Goal: Transaction & Acquisition: Book appointment/travel/reservation

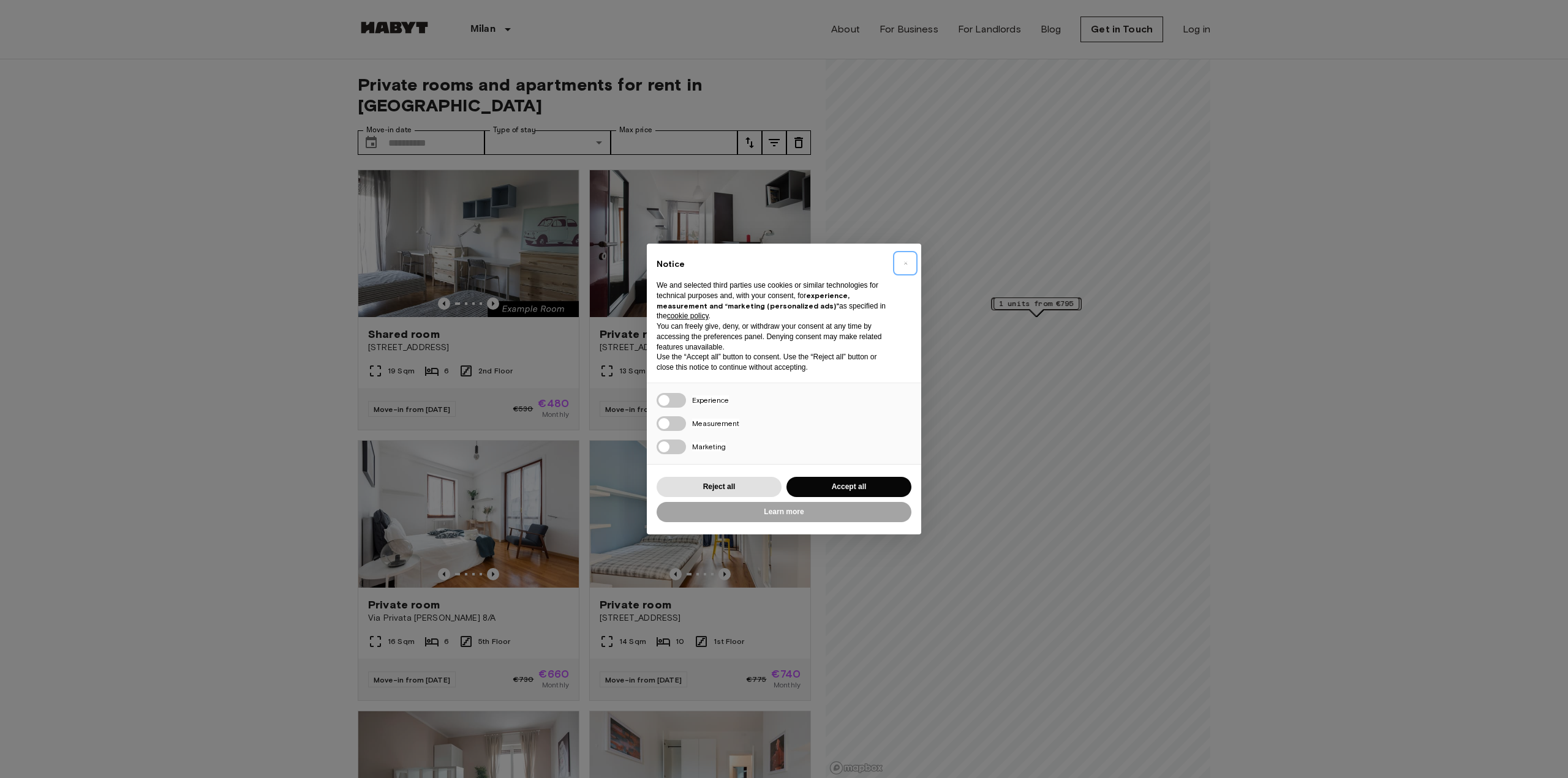
click at [907, 265] on span "×" at bounding box center [905, 264] width 4 height 15
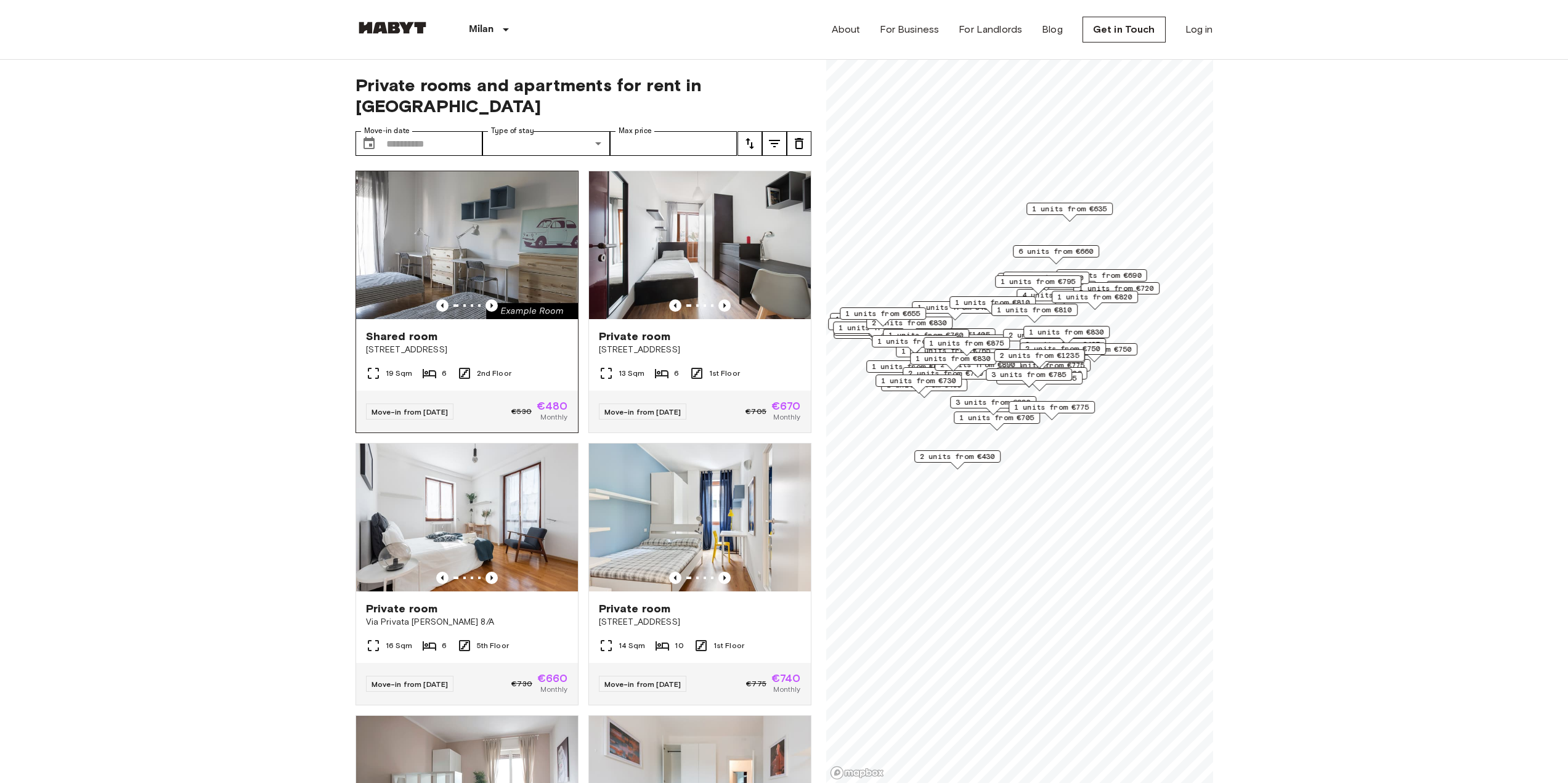
drag, startPoint x: 535, startPoint y: 235, endPoint x: 478, endPoint y: 239, distance: 57.1
click at [503, 239] on img at bounding box center [467, 245] width 222 height 148
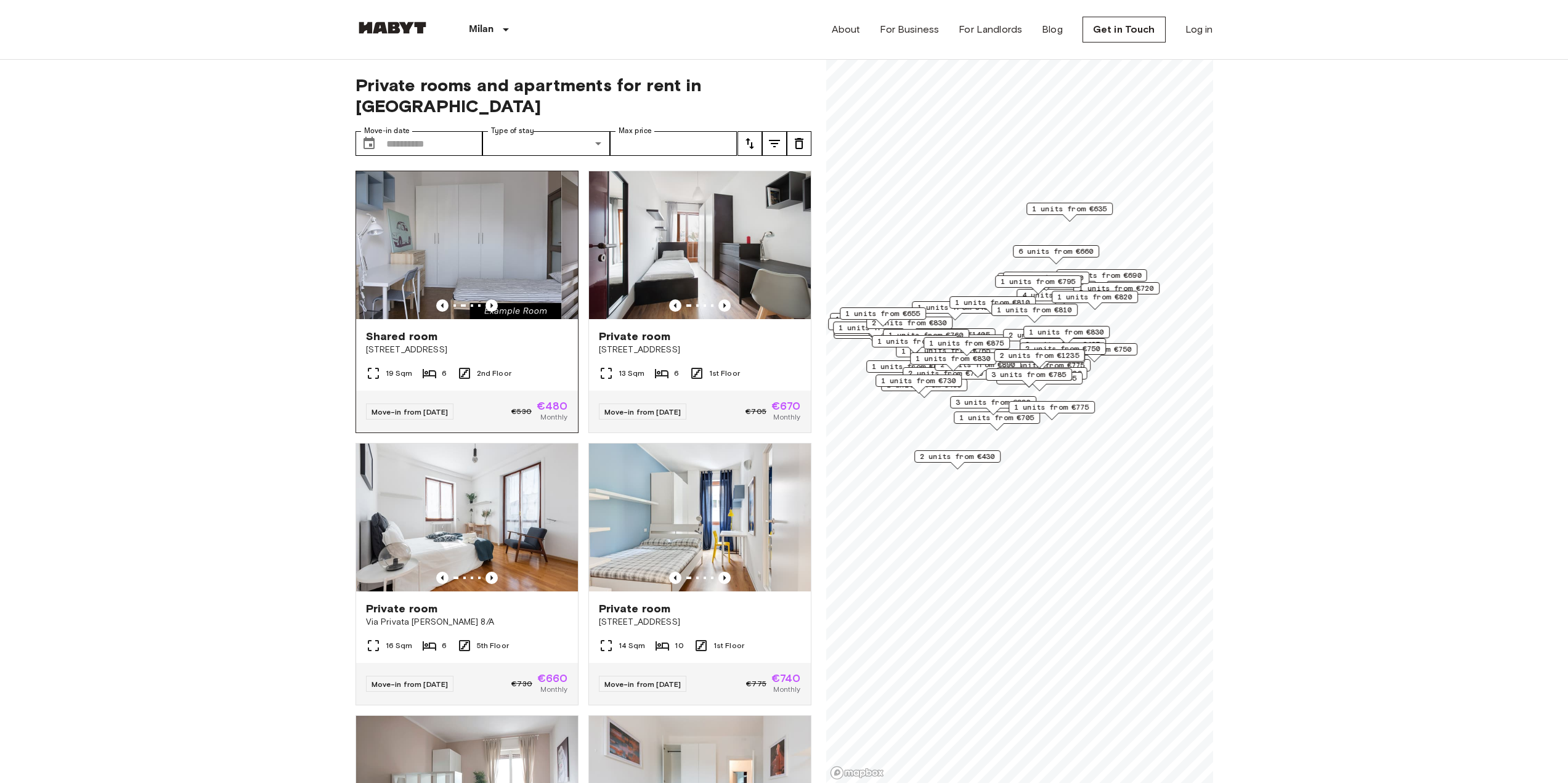
drag, startPoint x: 534, startPoint y: 239, endPoint x: 484, endPoint y: 240, distance: 50.0
click at [500, 240] on img at bounding box center [450, 245] width 222 height 148
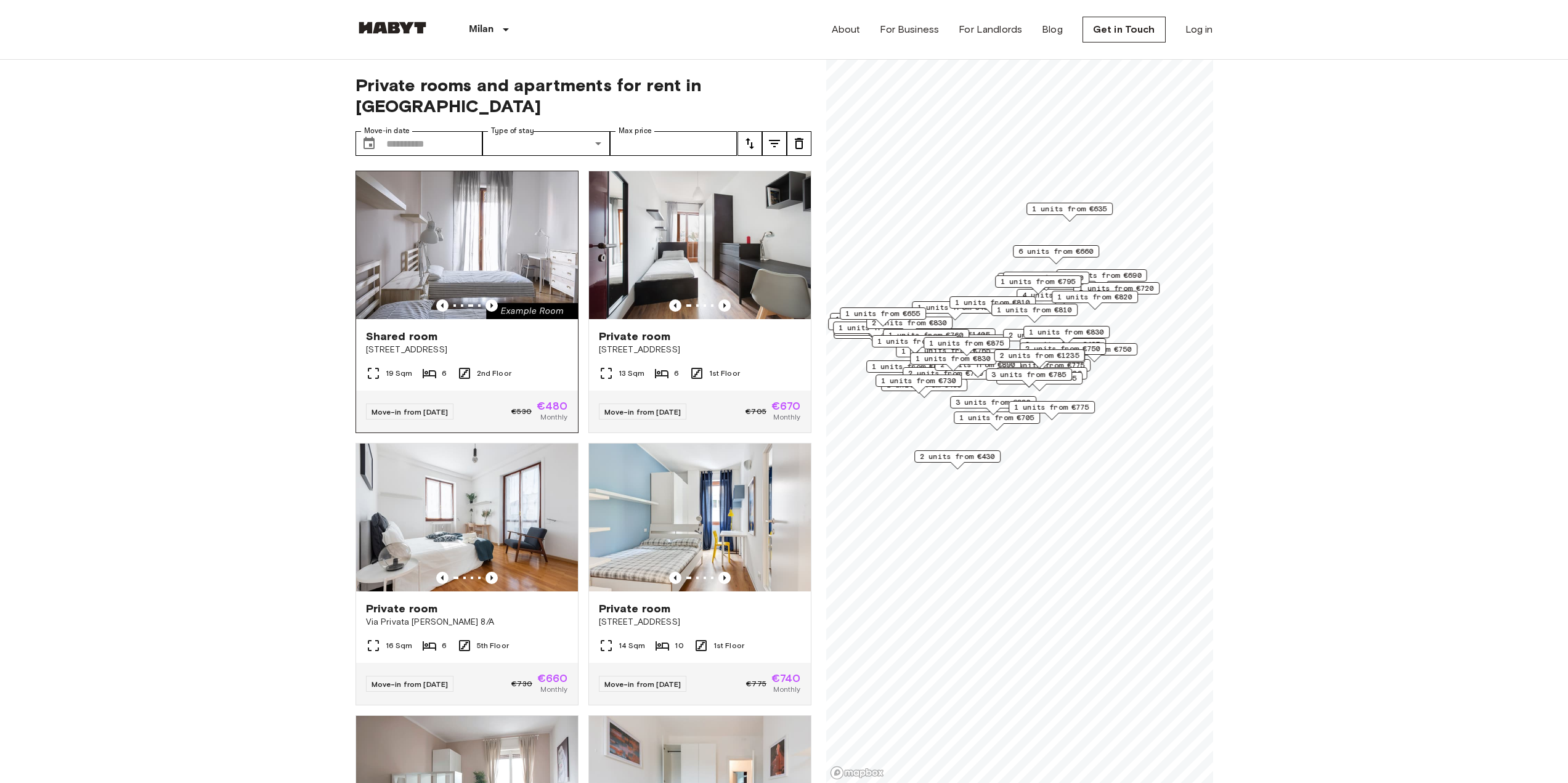
click at [547, 238] on img at bounding box center [467, 245] width 222 height 148
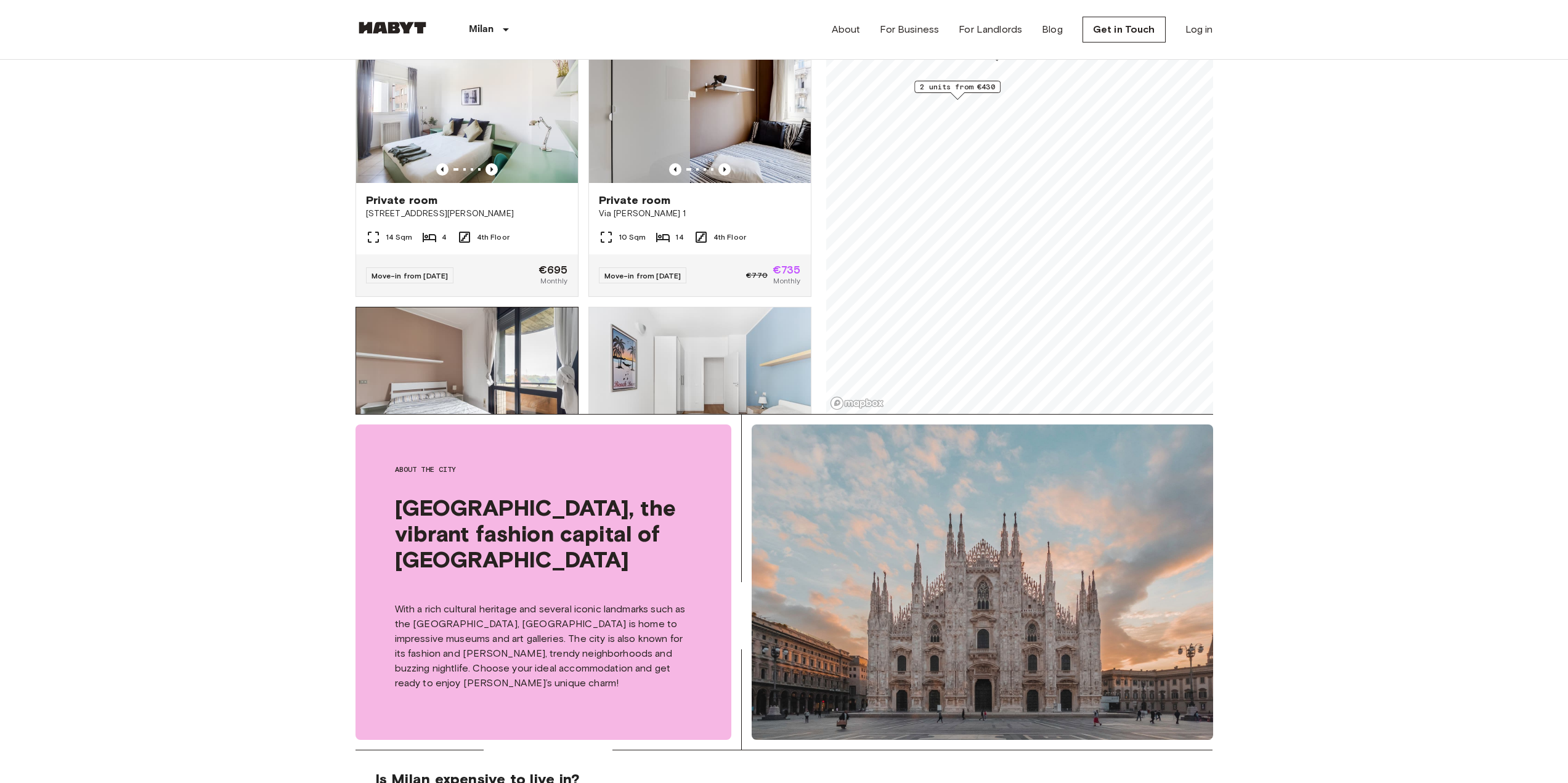
scroll to position [2175, 0]
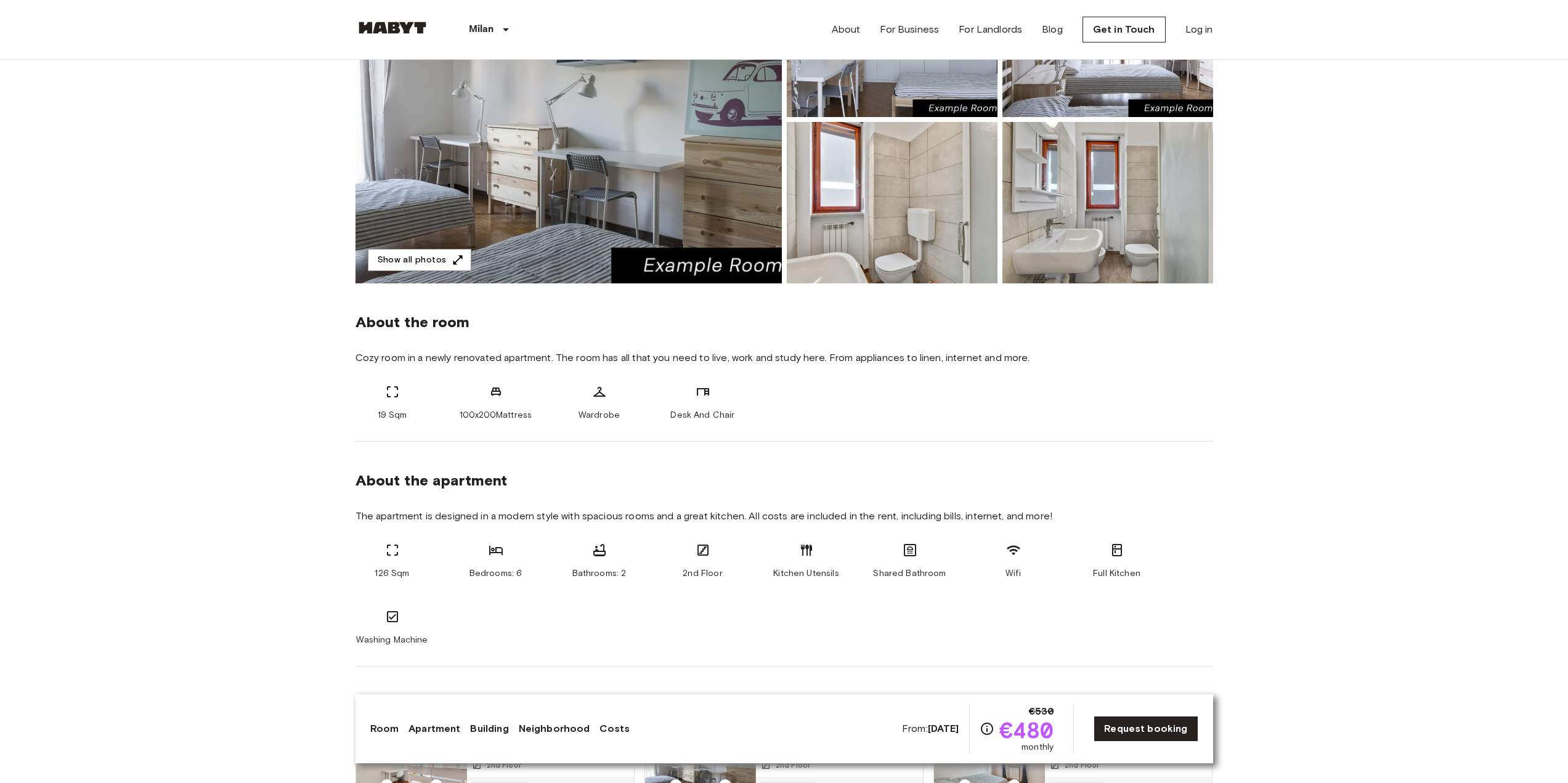
scroll to position [370, 0]
